Goal: Information Seeking & Learning: Get advice/opinions

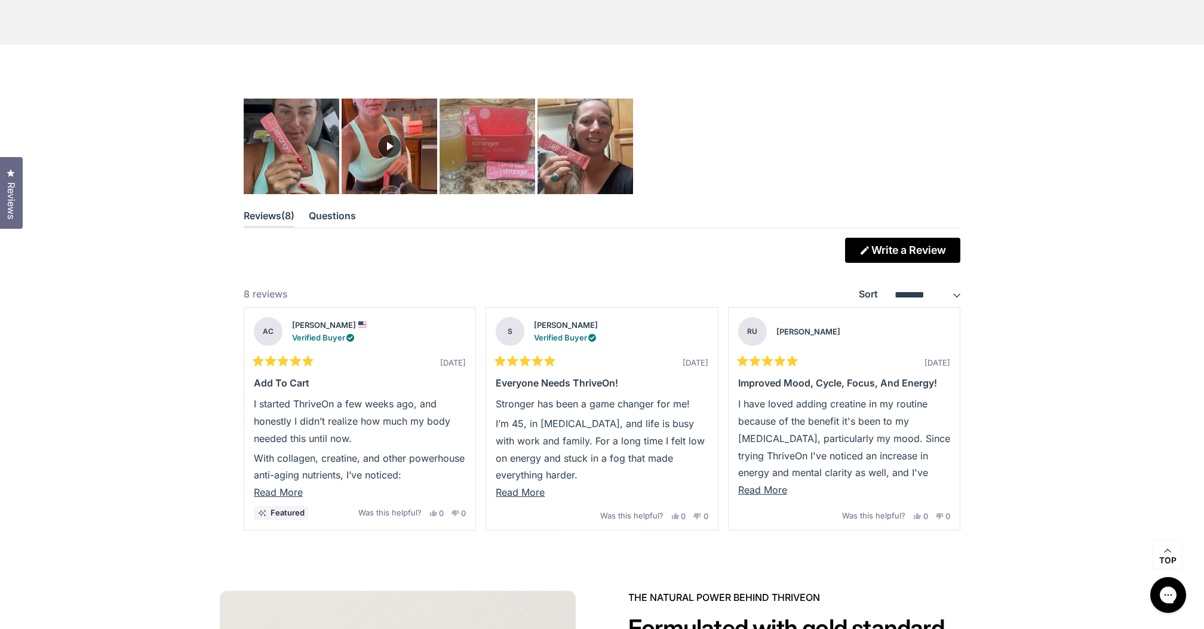
scroll to position [3283, 0]
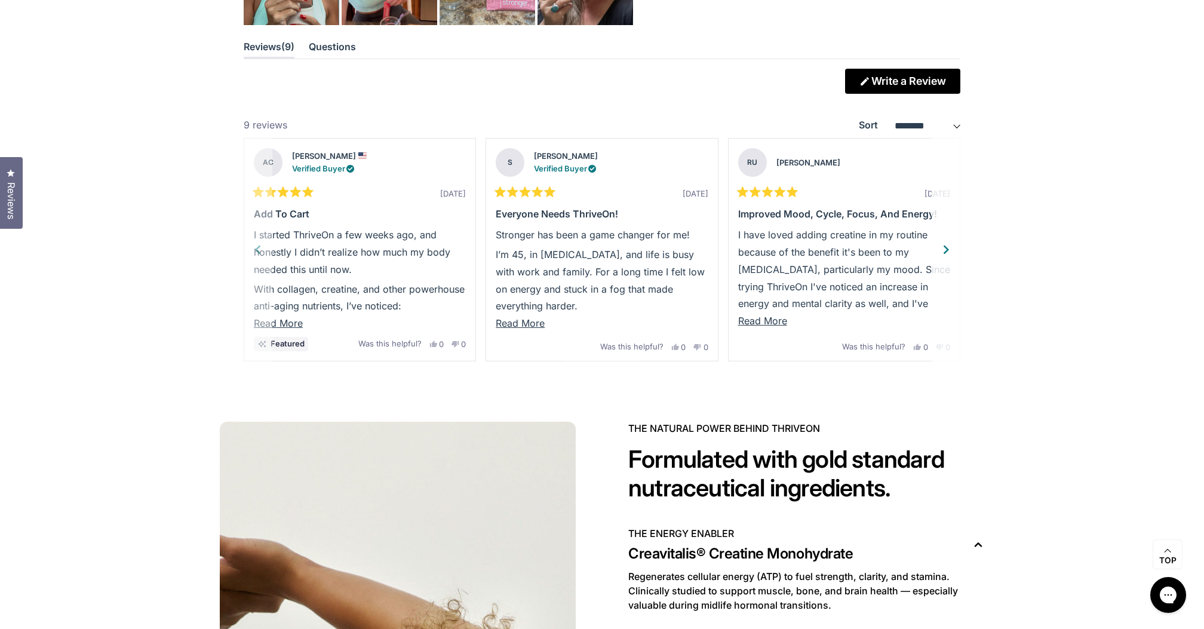
scroll to position [3445, 0]
click at [948, 244] on div "Next" at bounding box center [947, 249] width 18 height 18
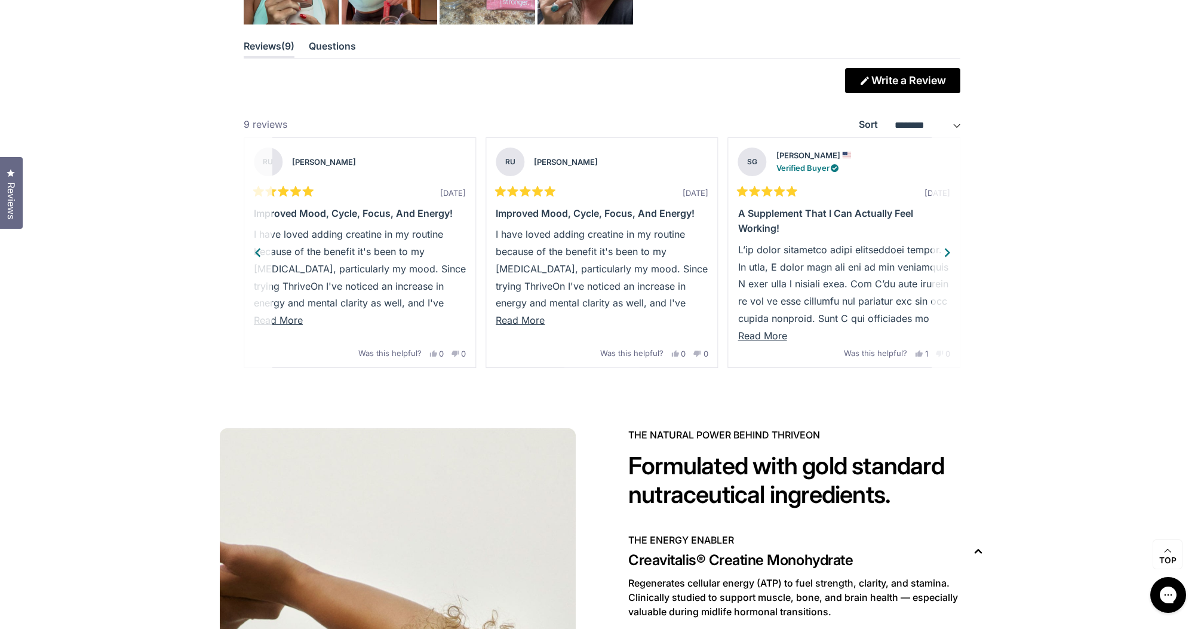
click at [949, 249] on div "Next" at bounding box center [947, 253] width 18 height 18
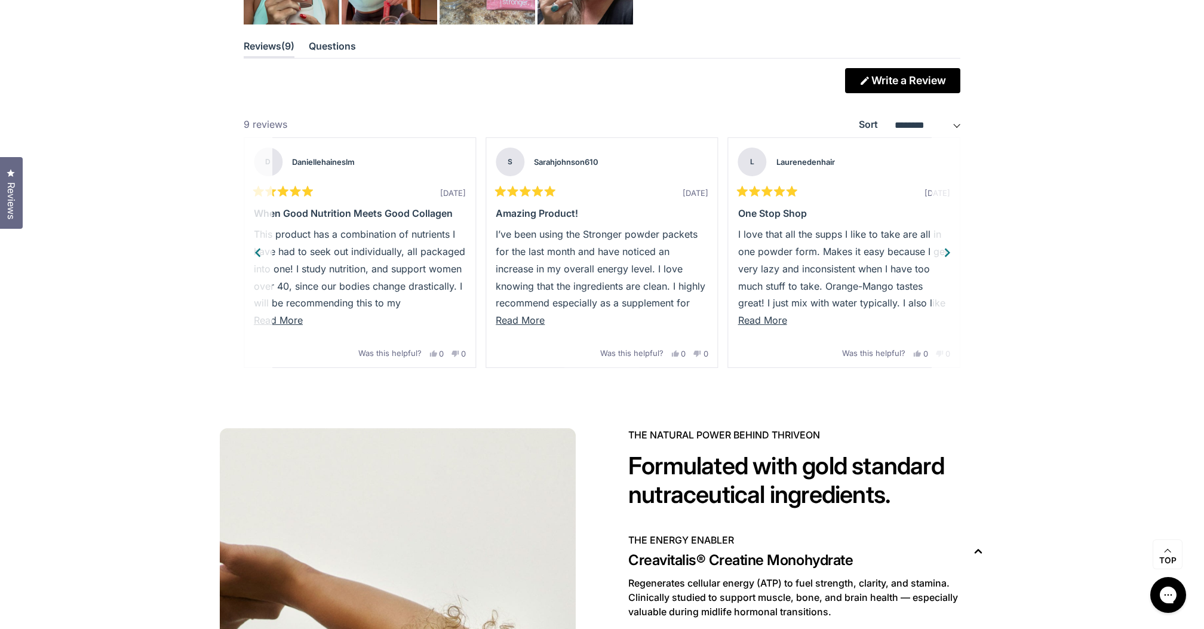
click at [949, 248] on div "Next" at bounding box center [947, 253] width 18 height 18
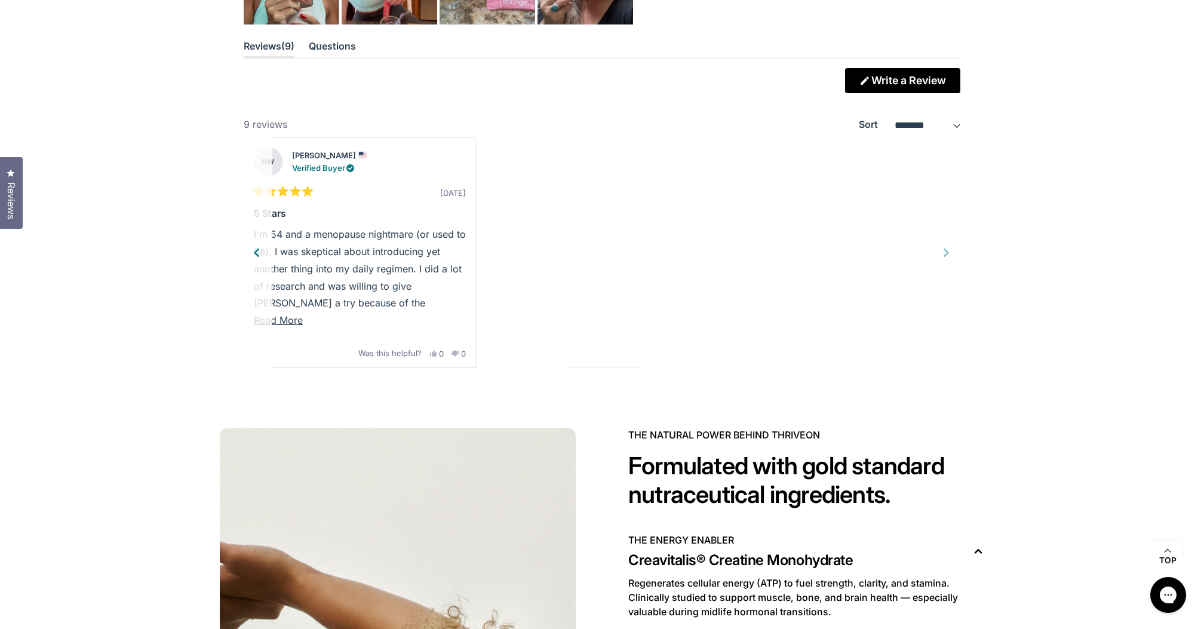
click at [256, 244] on div "Previous" at bounding box center [257, 253] width 18 height 18
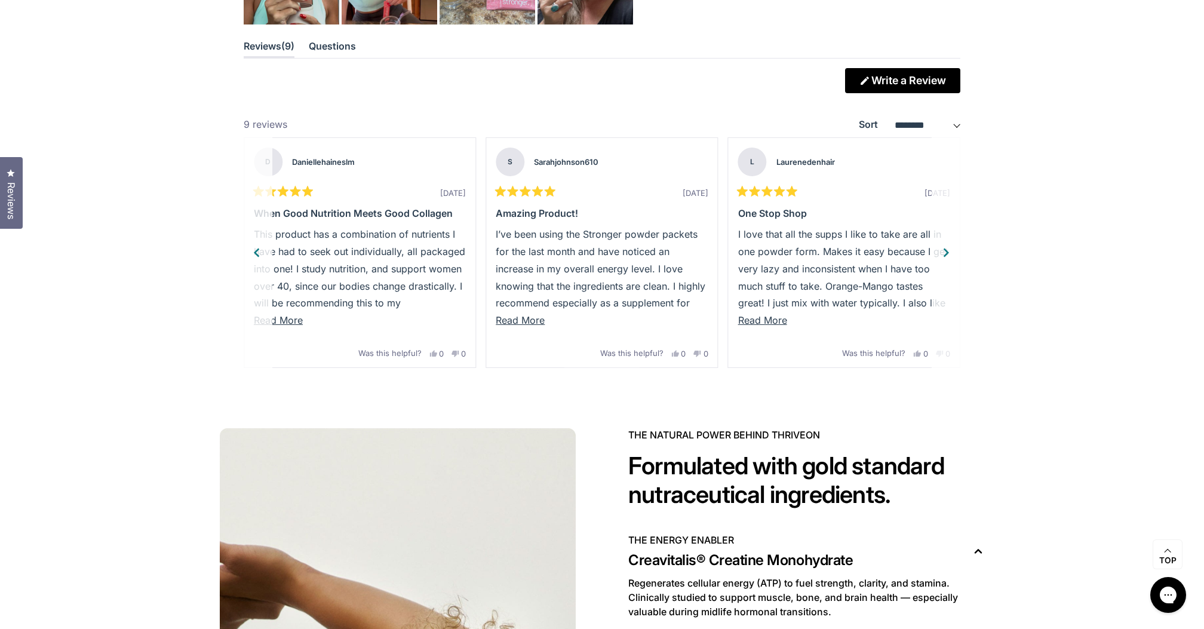
click at [256, 244] on div "Previous" at bounding box center [257, 253] width 18 height 18
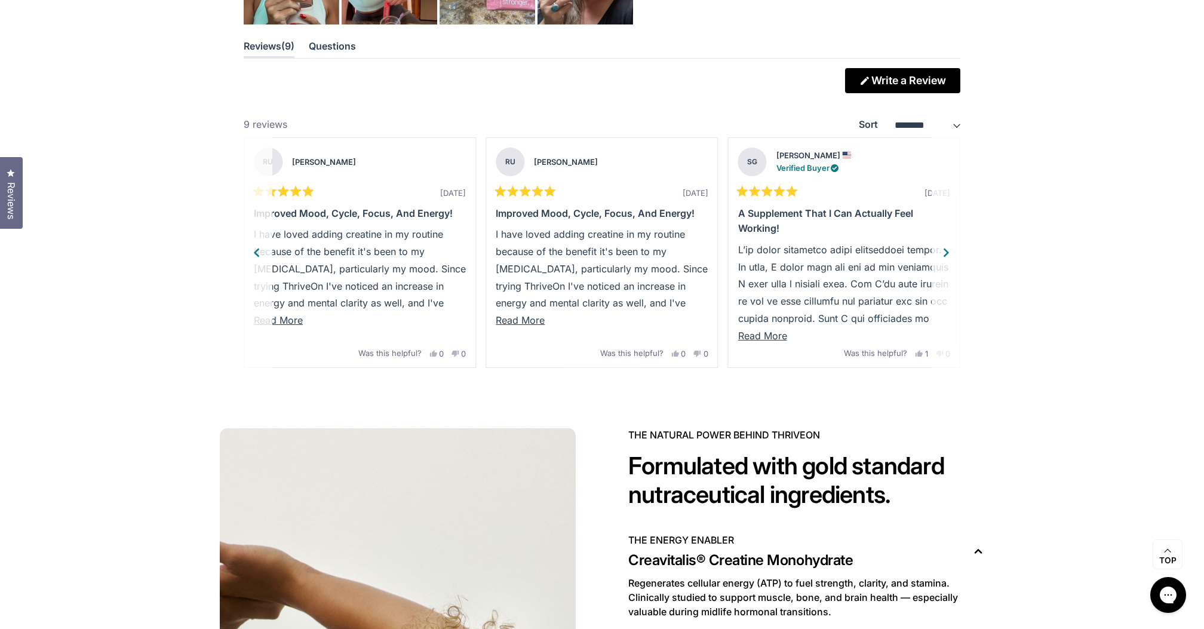
click at [256, 244] on div "Previous" at bounding box center [257, 253] width 18 height 18
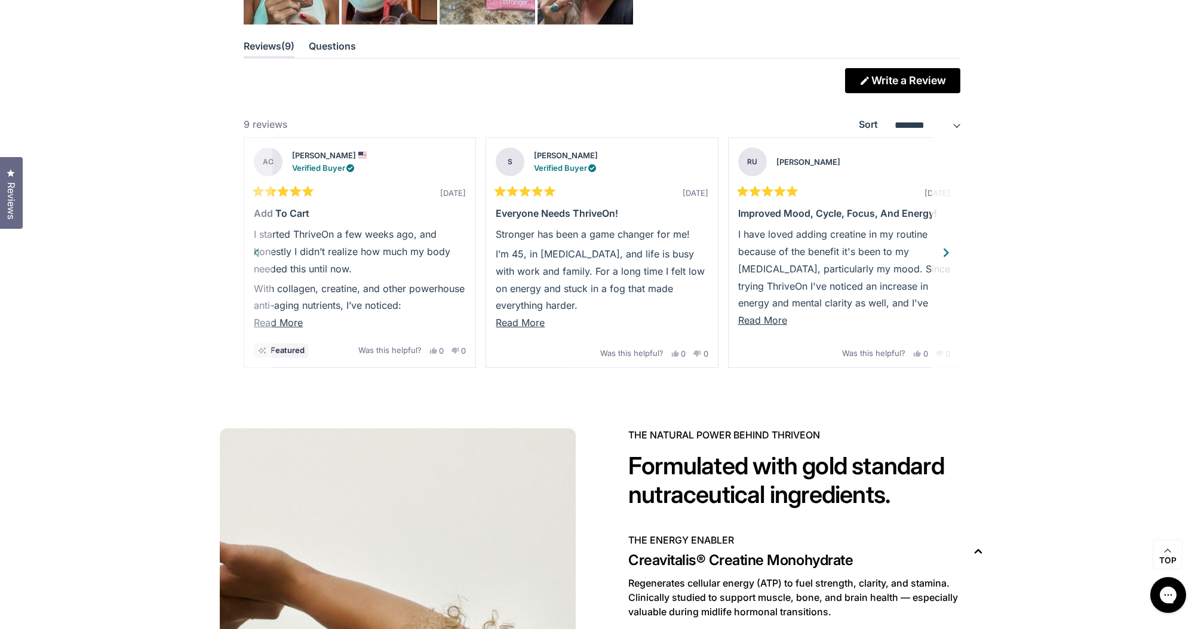
click at [256, 243] on p "I started ThriveOn a few weeks ago, and honestly I didn’t realize how much my b…" at bounding box center [360, 251] width 212 height 51
click at [945, 249] on div "Next" at bounding box center [947, 253] width 18 height 18
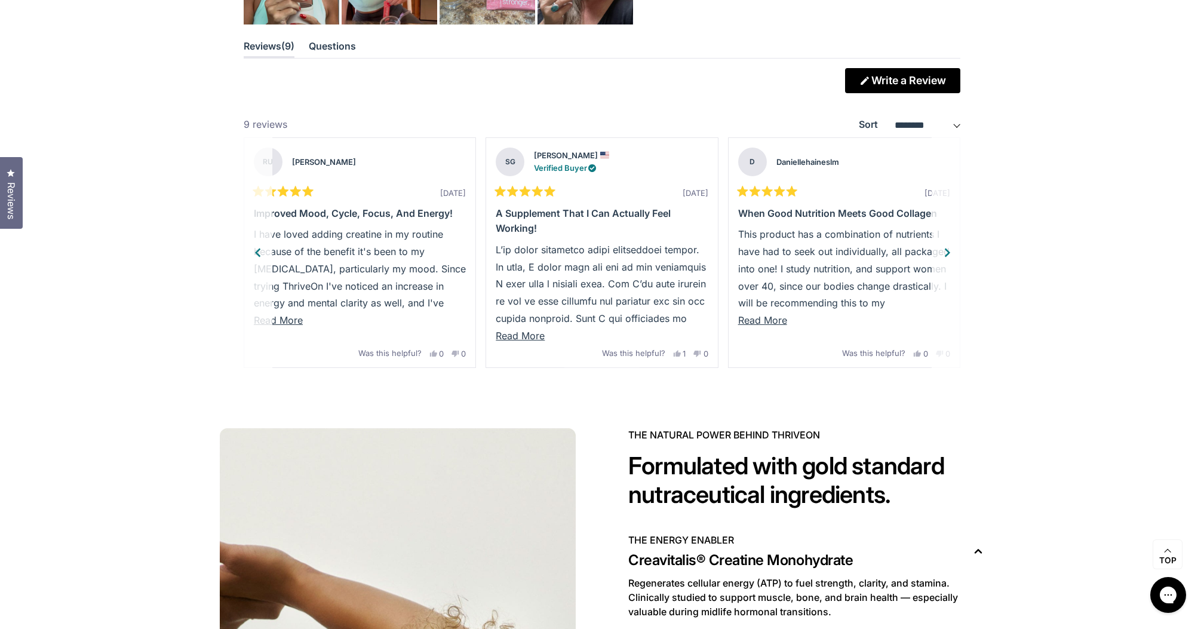
click at [946, 250] on div "Next" at bounding box center [947, 253] width 18 height 18
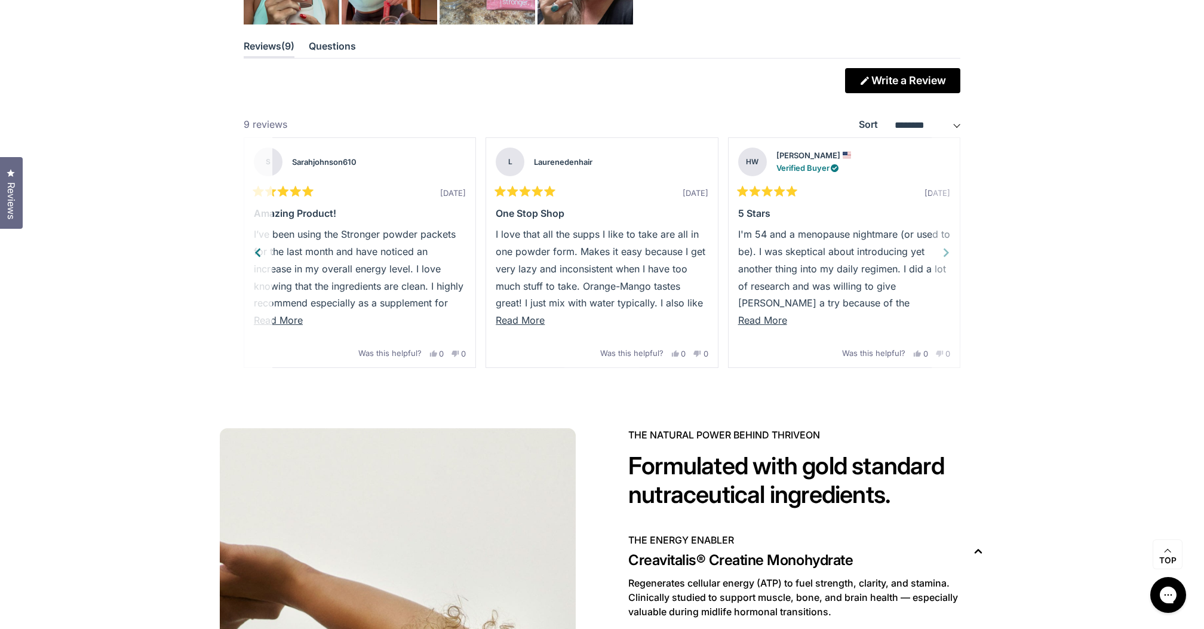
click at [944, 247] on p "I'm 54 and a menopause nightmare (or used to be). I was skeptical about introdu…" at bounding box center [844, 346] width 212 height 241
click at [259, 247] on div "Previous" at bounding box center [257, 253] width 18 height 18
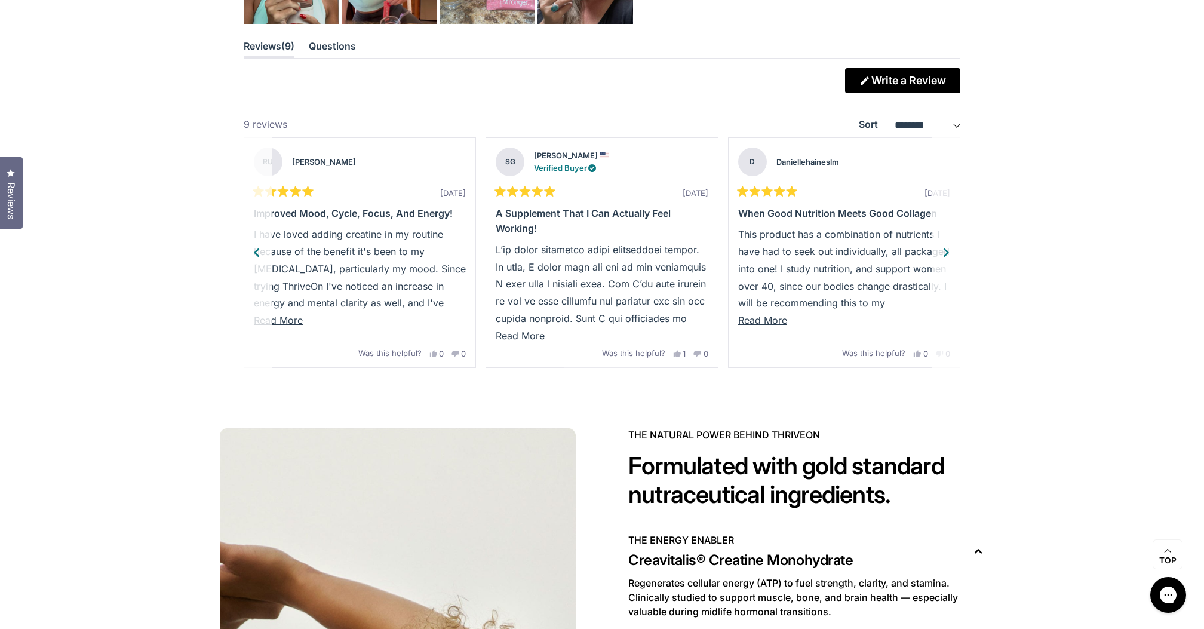
click at [259, 247] on div "Previous" at bounding box center [257, 253] width 18 height 18
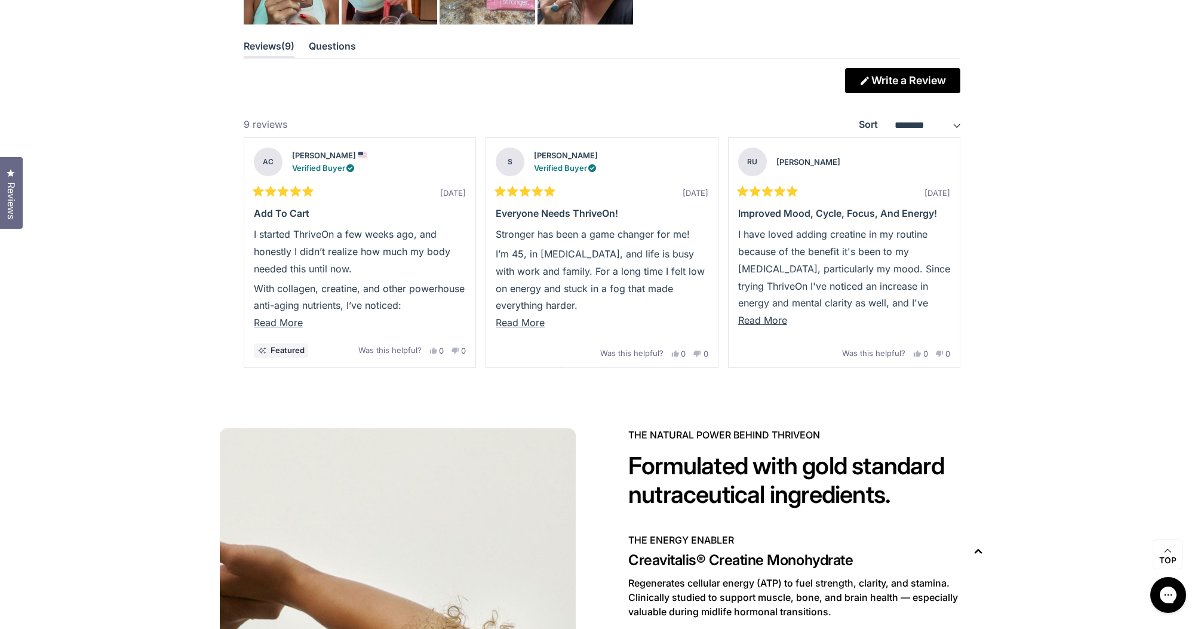
click at [364, 92] on div "**********" at bounding box center [602, 218] width 717 height 300
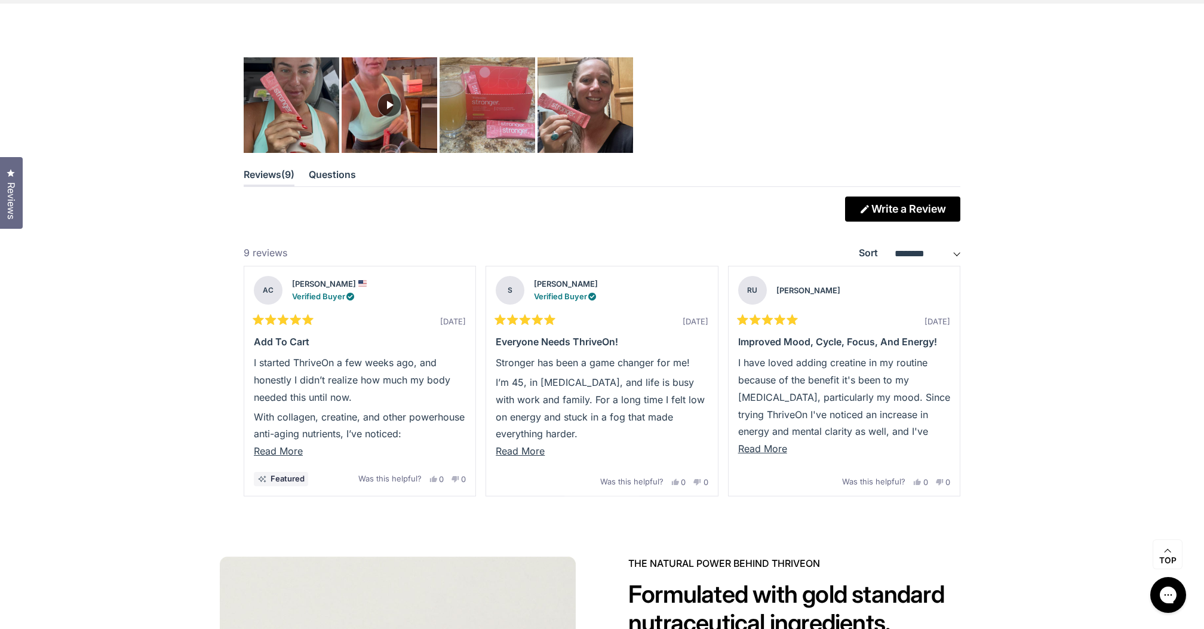
scroll to position [3319, 0]
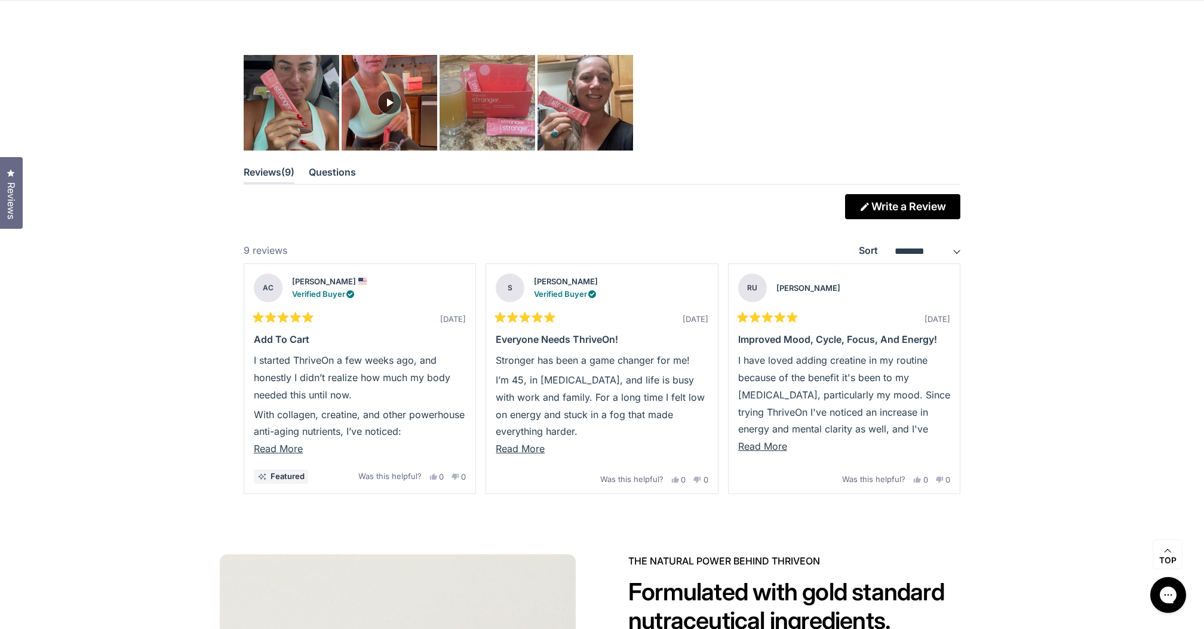
select select "*********"
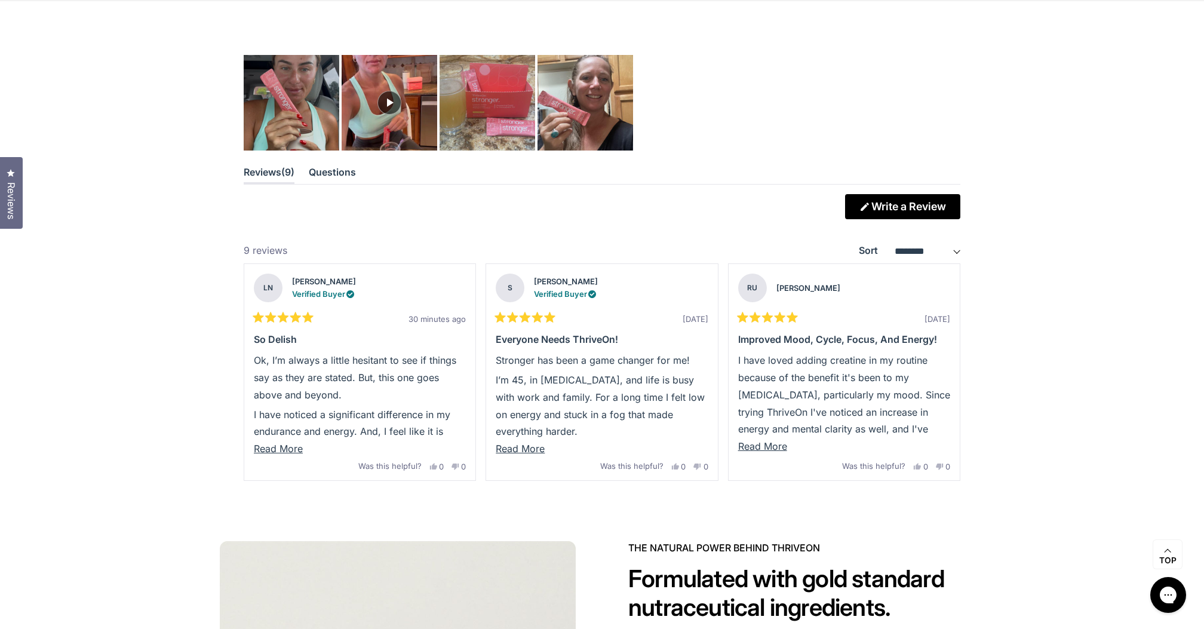
click at [951, 75] on div "Rated 5.0 out of 5 stars Based on 9 reviews" at bounding box center [850, 103] width 220 height 96
